Goal: Check status

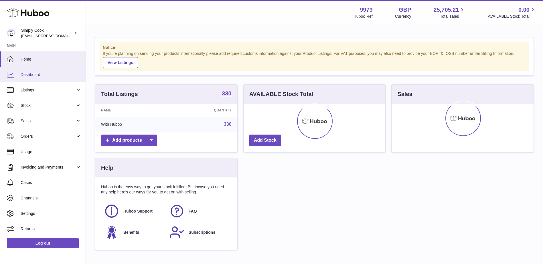
click at [47, 77] on span "Dashboard" at bounding box center [51, 74] width 61 height 5
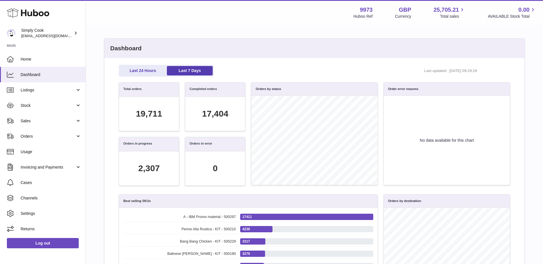
scroll to position [29, 0]
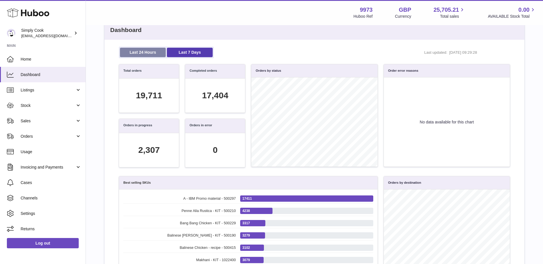
click at [133, 51] on link "Last 24 Hours" at bounding box center [143, 52] width 46 height 9
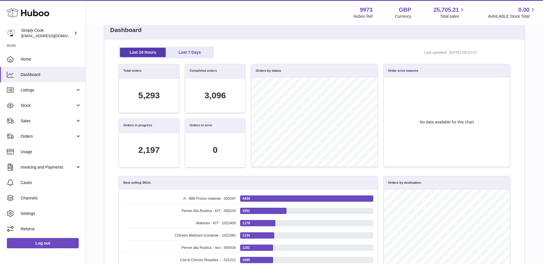
scroll to position [66, 385]
click at [37, 136] on span "Orders" at bounding box center [48, 136] width 55 height 5
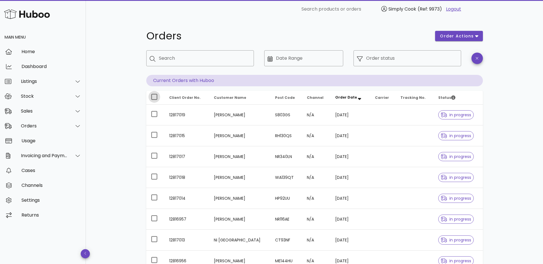
click at [152, 97] on div at bounding box center [154, 97] width 10 height 10
